Goal: Information Seeking & Learning: Check status

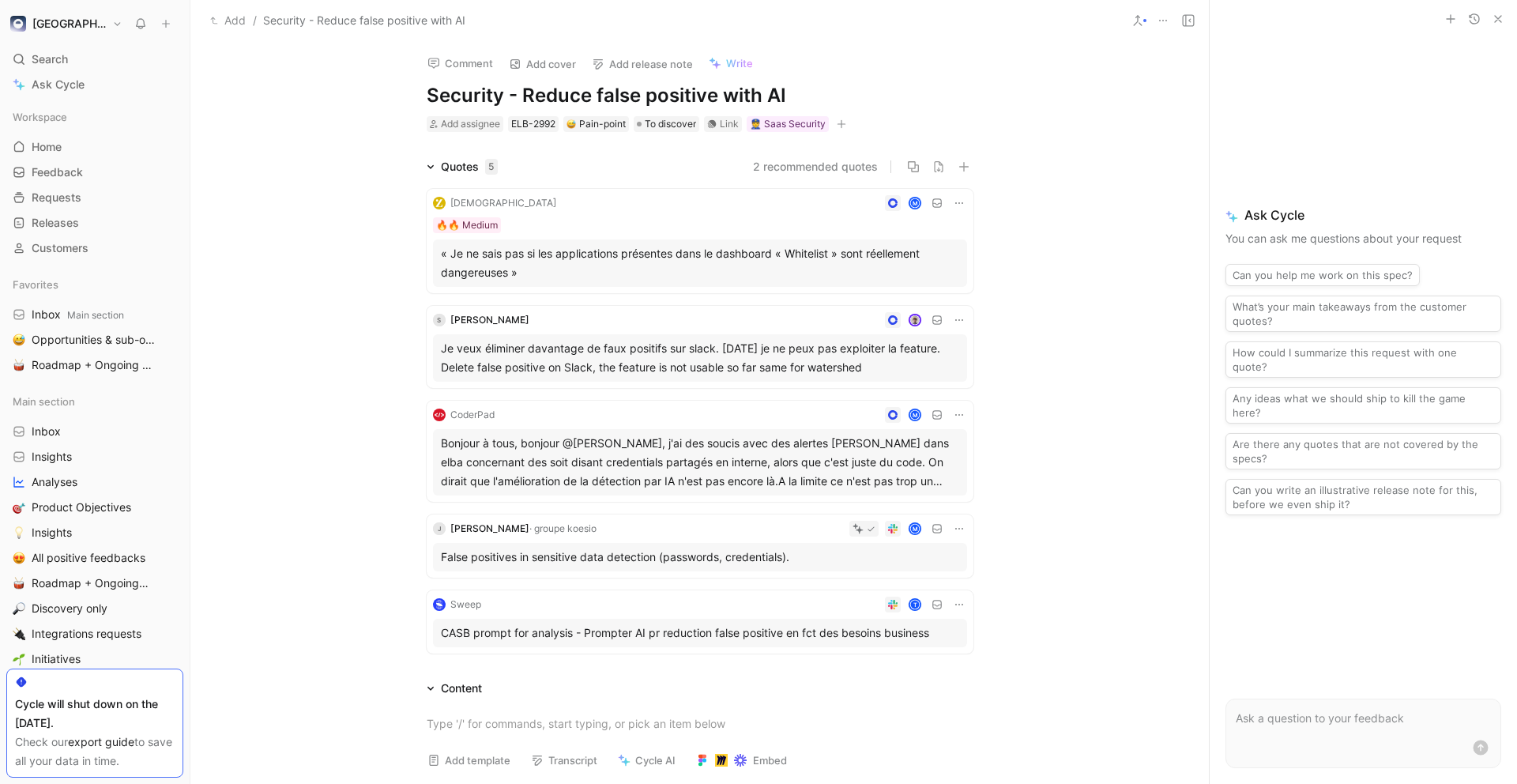
click at [805, 166] on button "2 recommended quotes" at bounding box center [816, 167] width 125 height 19
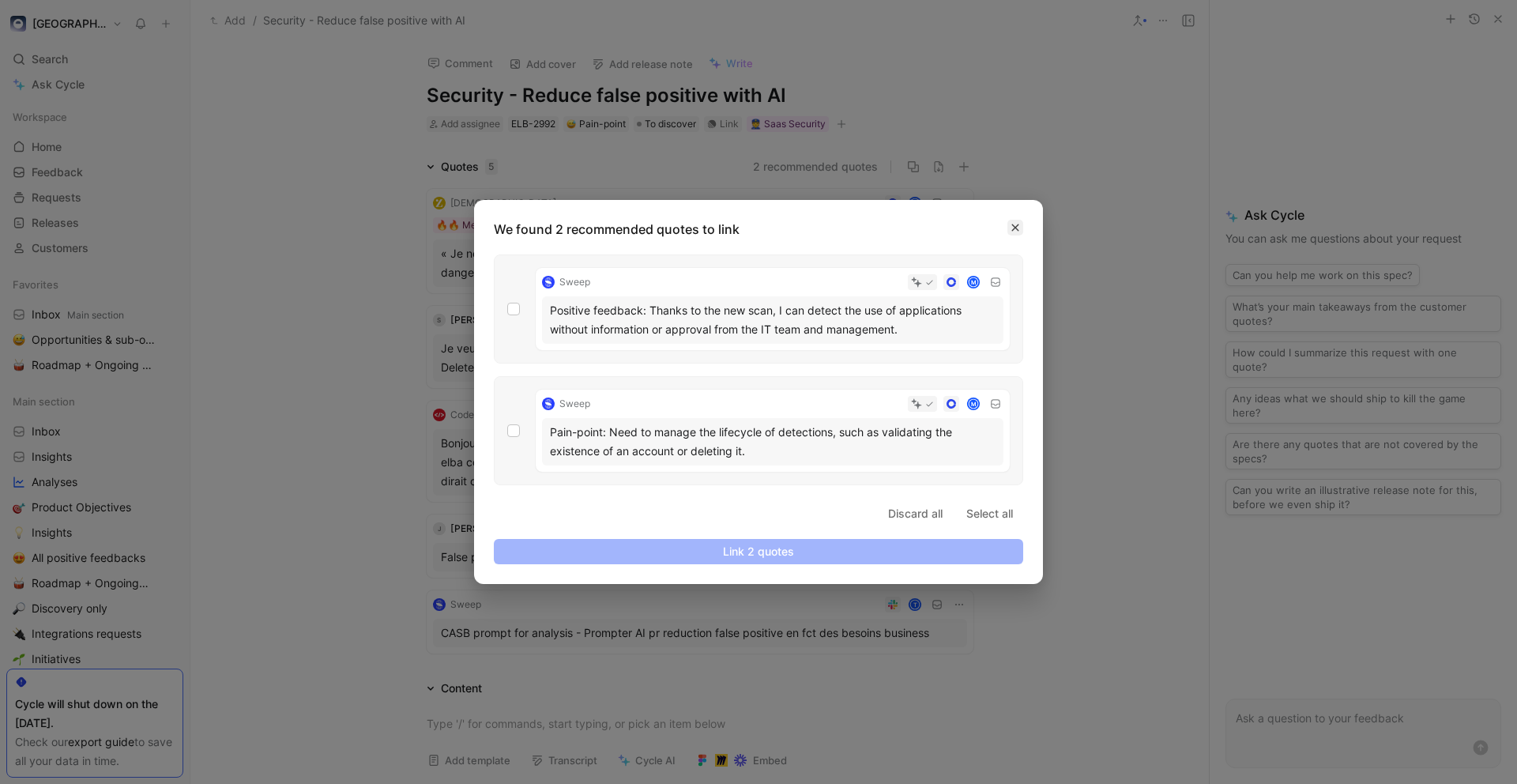
click at [1014, 225] on icon "button" at bounding box center [1016, 228] width 7 height 7
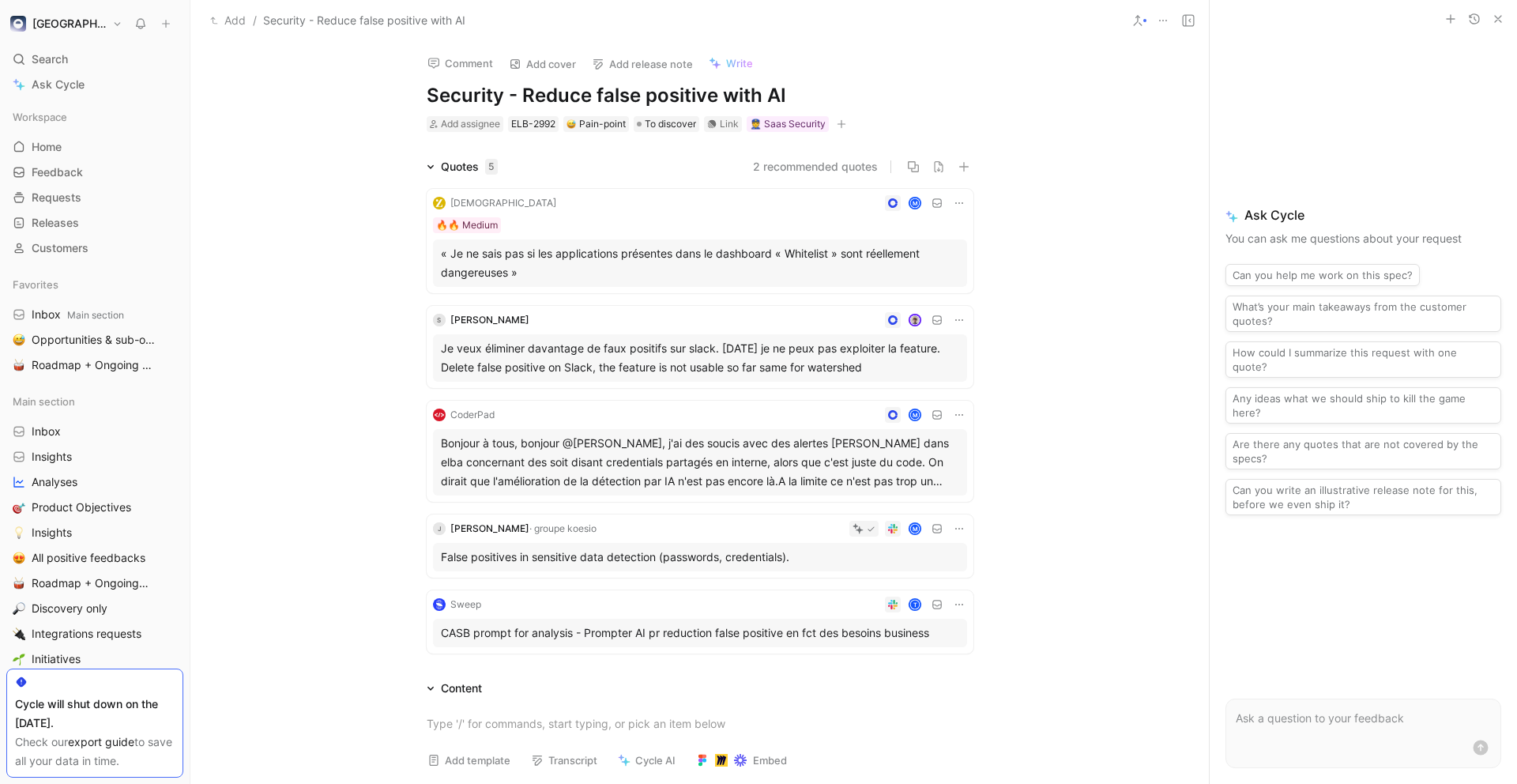
click at [1025, 448] on div "Quotes 5 2 recommended quotes Zenchef M 🔥🔥 Medium « Je ne sais pas si les appli…" at bounding box center [700, 409] width 1019 height 503
click at [286, 445] on div "Quotes 5 2 recommended quotes Zenchef M 🔥🔥 Medium « Je ne sais pas si les appli…" at bounding box center [700, 409] width 1019 height 503
click at [401, 347] on div "Zenchef M 🔥🔥 Medium « Je ne sais pas si les applications présentes dans le dash…" at bounding box center [700, 418] width 607 height 483
click at [93, 163] on link "Feedback G then F" at bounding box center [94, 172] width 177 height 24
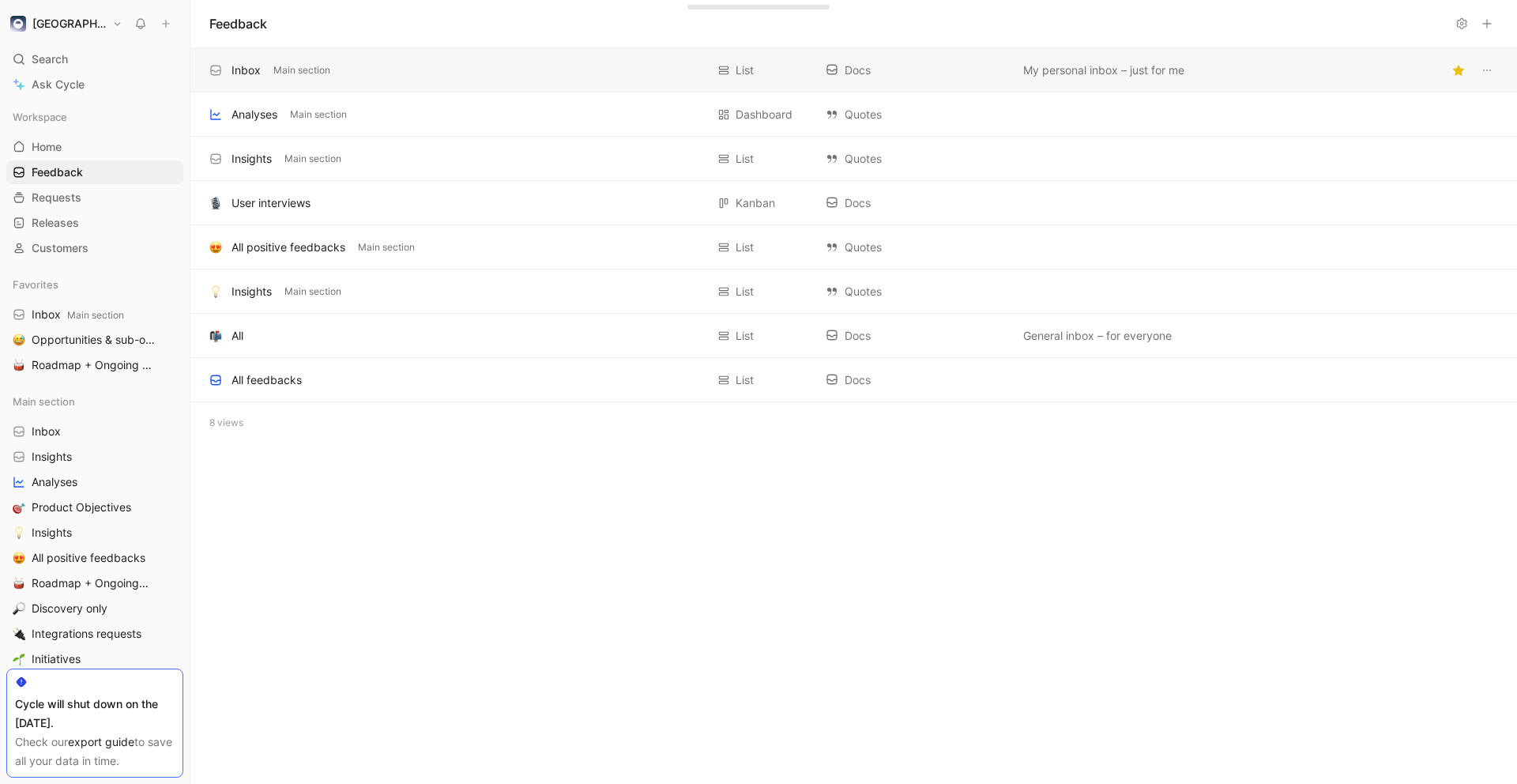
click at [546, 75] on div "Inbox Main section" at bounding box center [457, 70] width 497 height 19
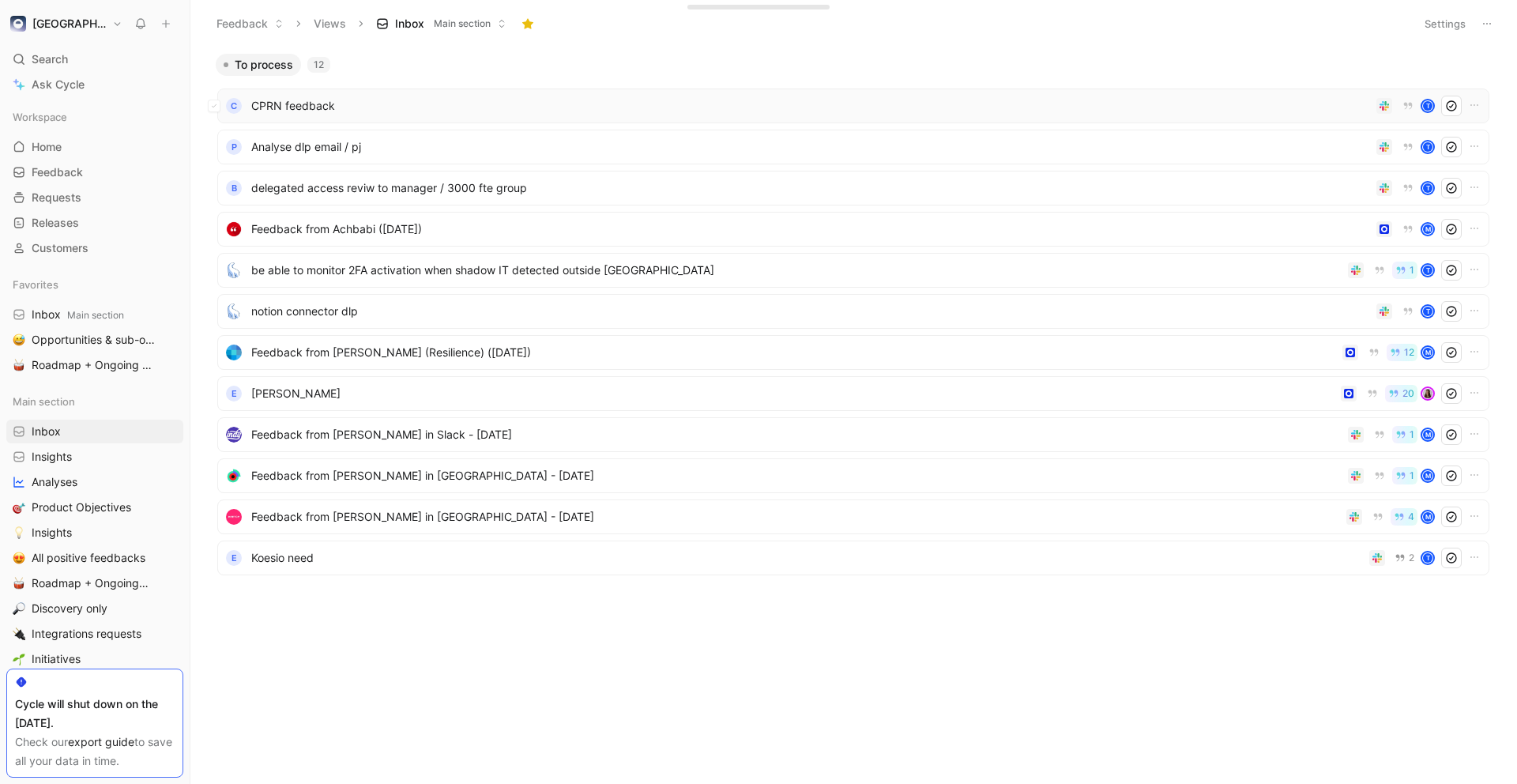
click at [593, 102] on span "CPRN feedback" at bounding box center [810, 106] width 1119 height 19
click at [494, 520] on span "Feedback from [PERSON_NAME] in [GEOGRAPHIC_DATA] - [DATE]" at bounding box center [795, 517] width 1089 height 19
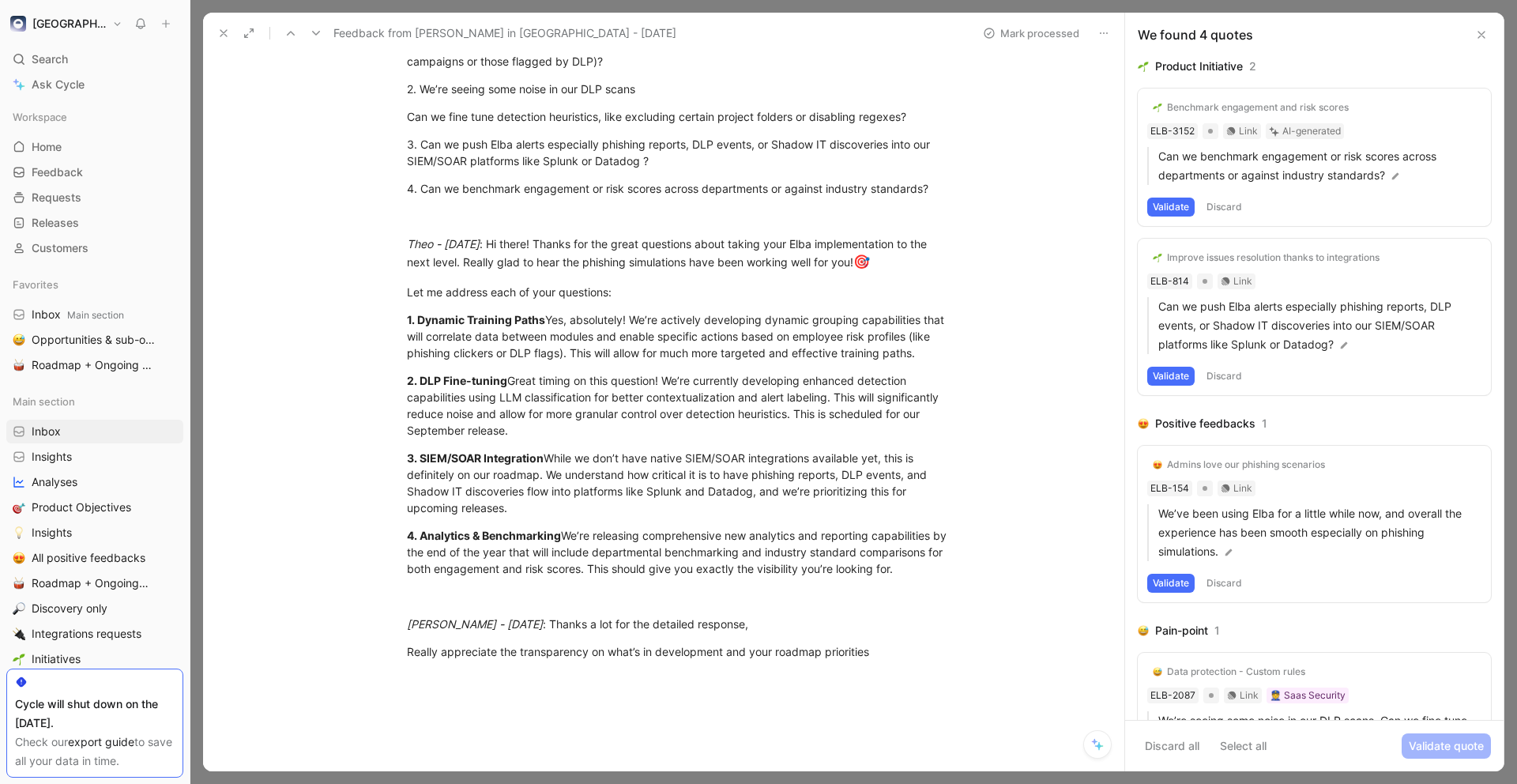
scroll to position [464, 0]
click at [962, 493] on div "Theo - [DATE] : Hi - hope you are doing well ! do you have any questions so far…" at bounding box center [680, 206] width 889 height 996
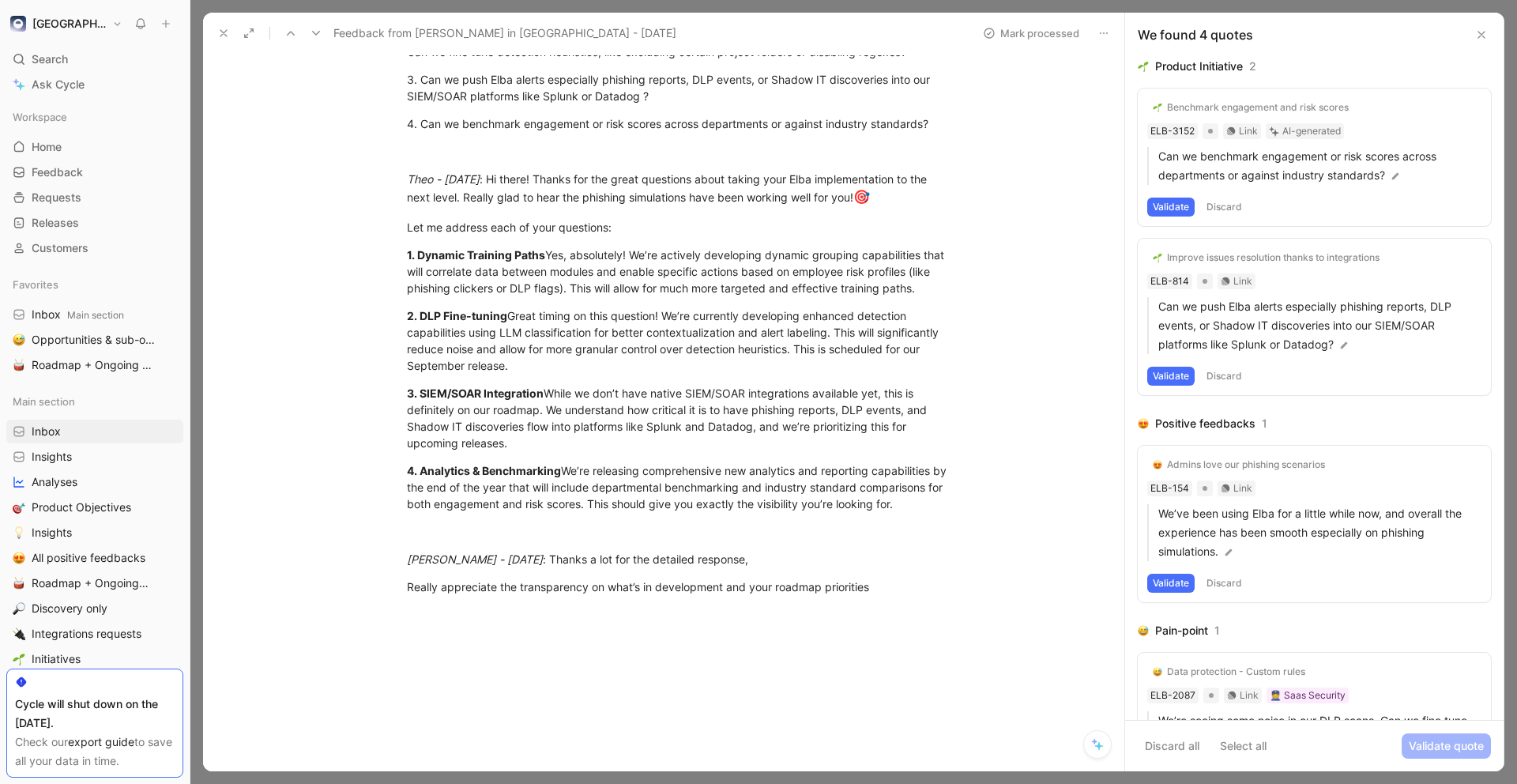
scroll to position [533, 0]
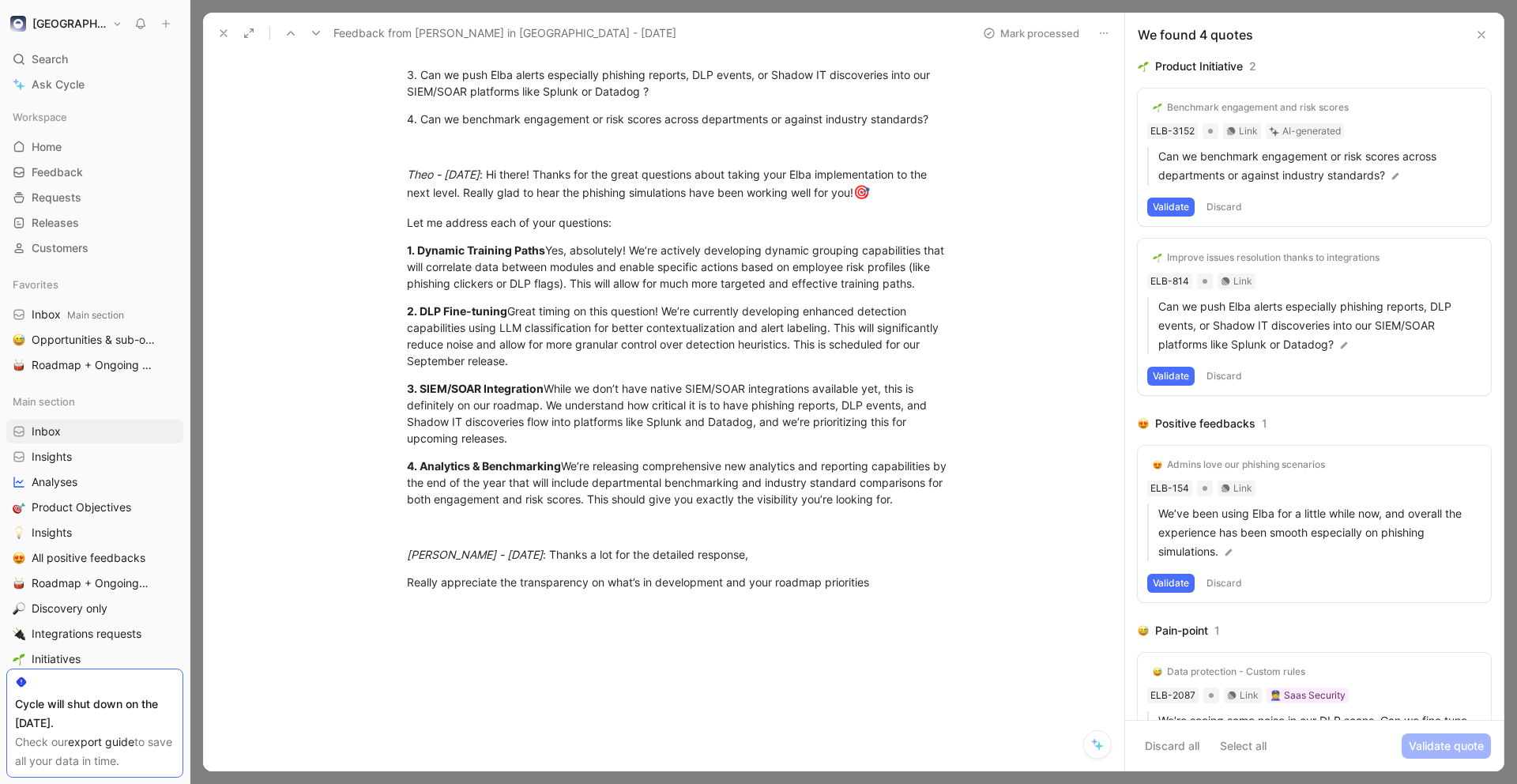
click at [991, 678] on div at bounding box center [680, 753] width 889 height 236
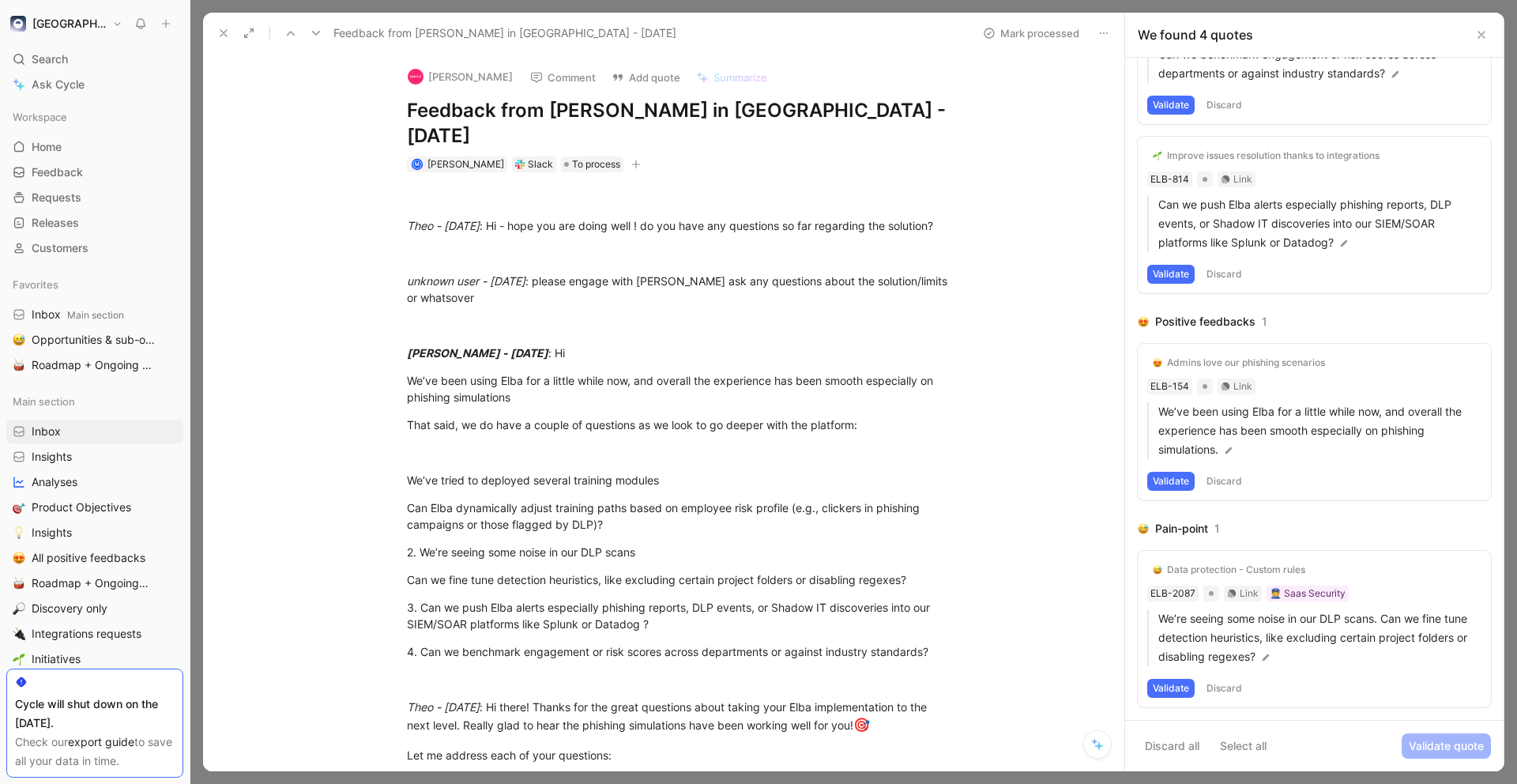
scroll to position [612, 0]
